Goal: Find specific page/section: Find specific page/section

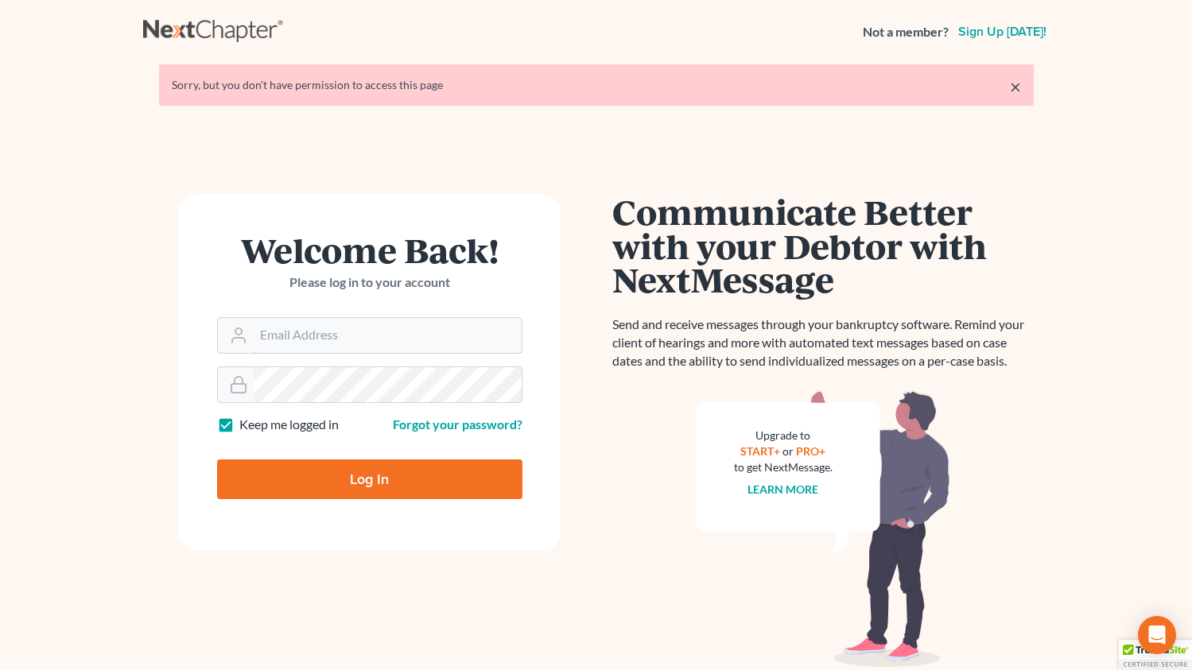
type input "[EMAIL_ADDRESS][DOMAIN_NAME]"
click at [382, 486] on input "Log In" at bounding box center [369, 479] width 305 height 40
type input "Thinking..."
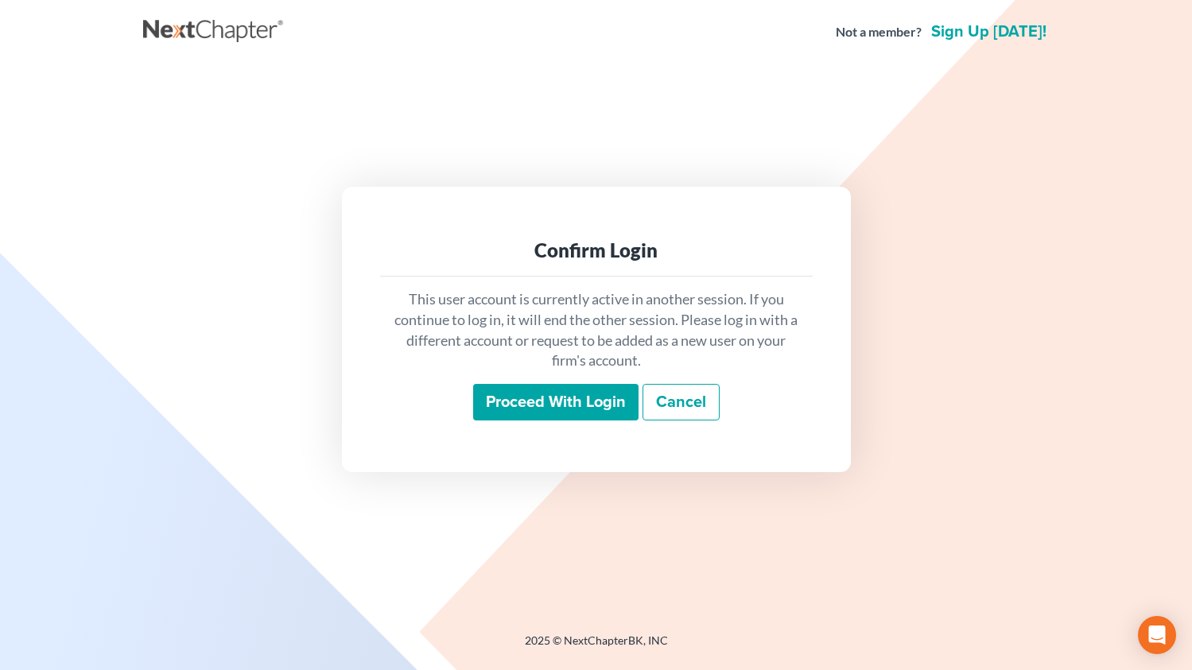
click at [532, 410] on input "Proceed with login" at bounding box center [555, 402] width 165 height 37
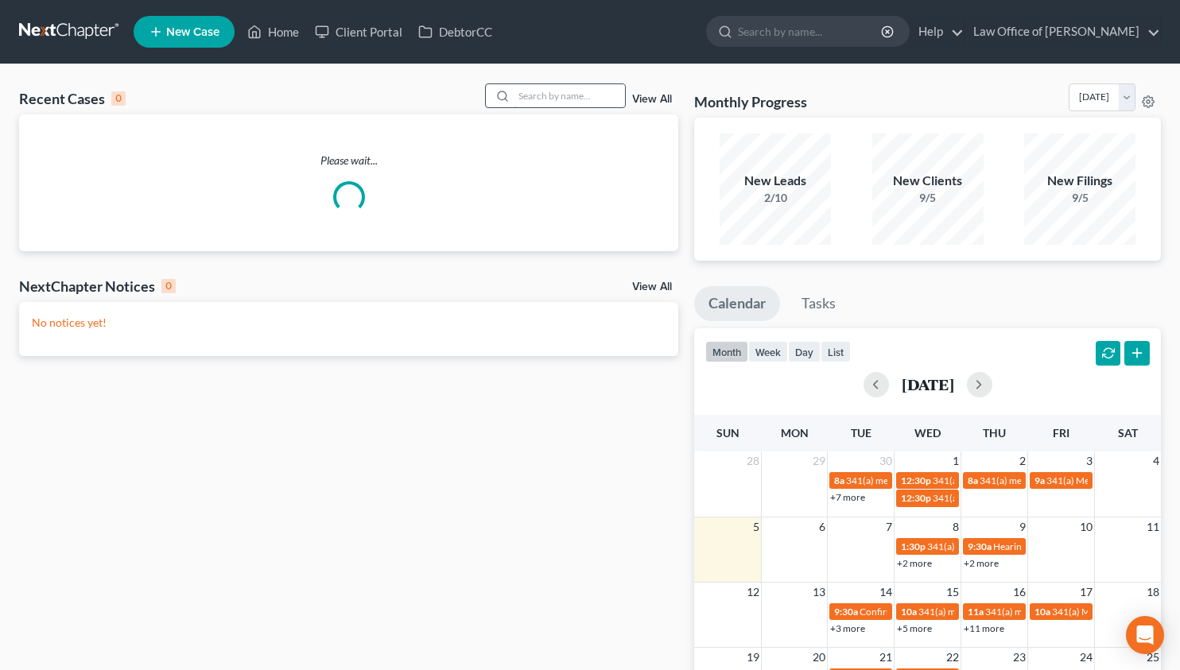
click at [541, 91] on input "search" at bounding box center [569, 95] width 111 height 23
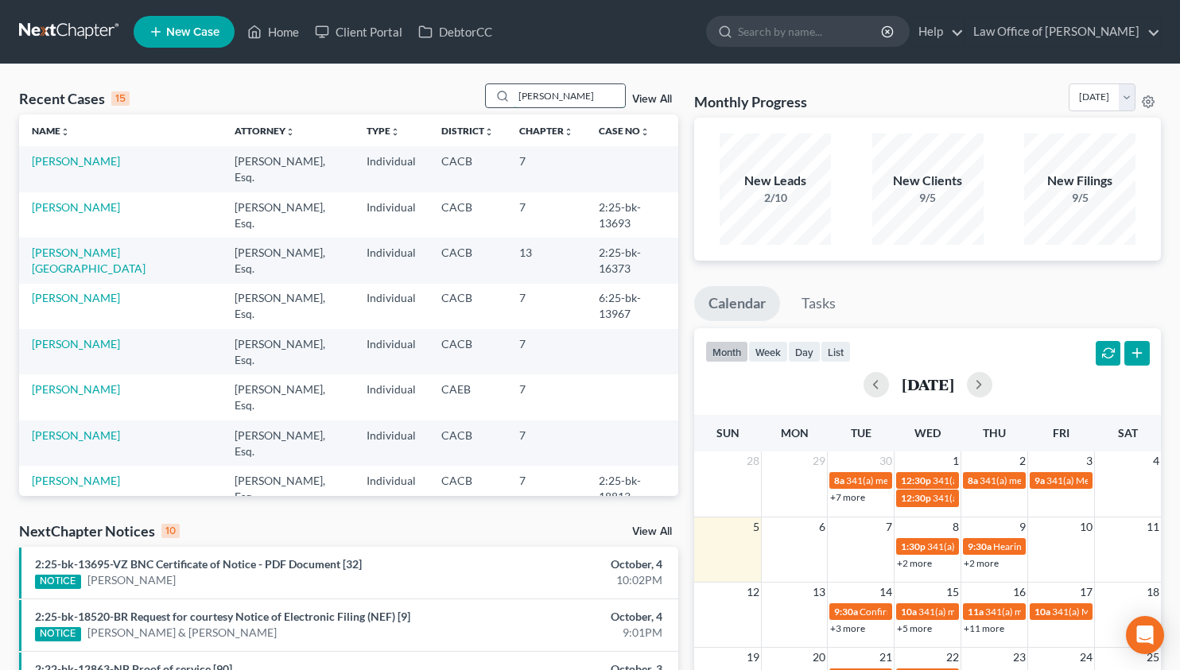
type input "arpine"
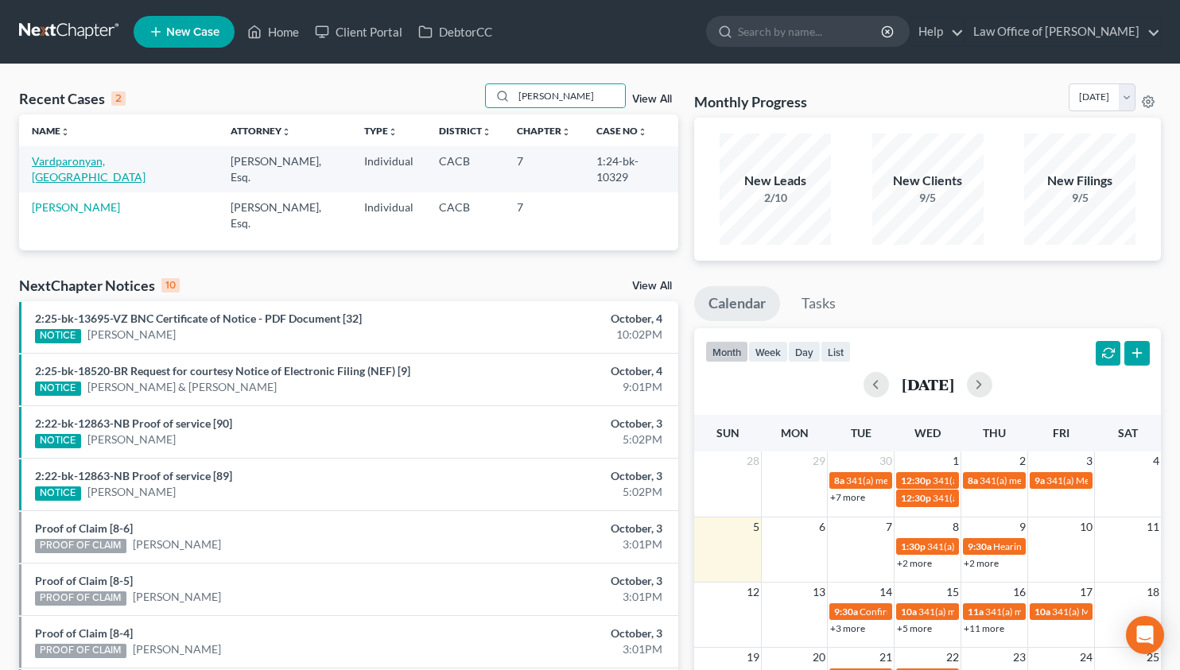
click at [103, 167] on link "Vardparonyan, Arpine" at bounding box center [89, 168] width 114 height 29
